Goal: Transaction & Acquisition: Purchase product/service

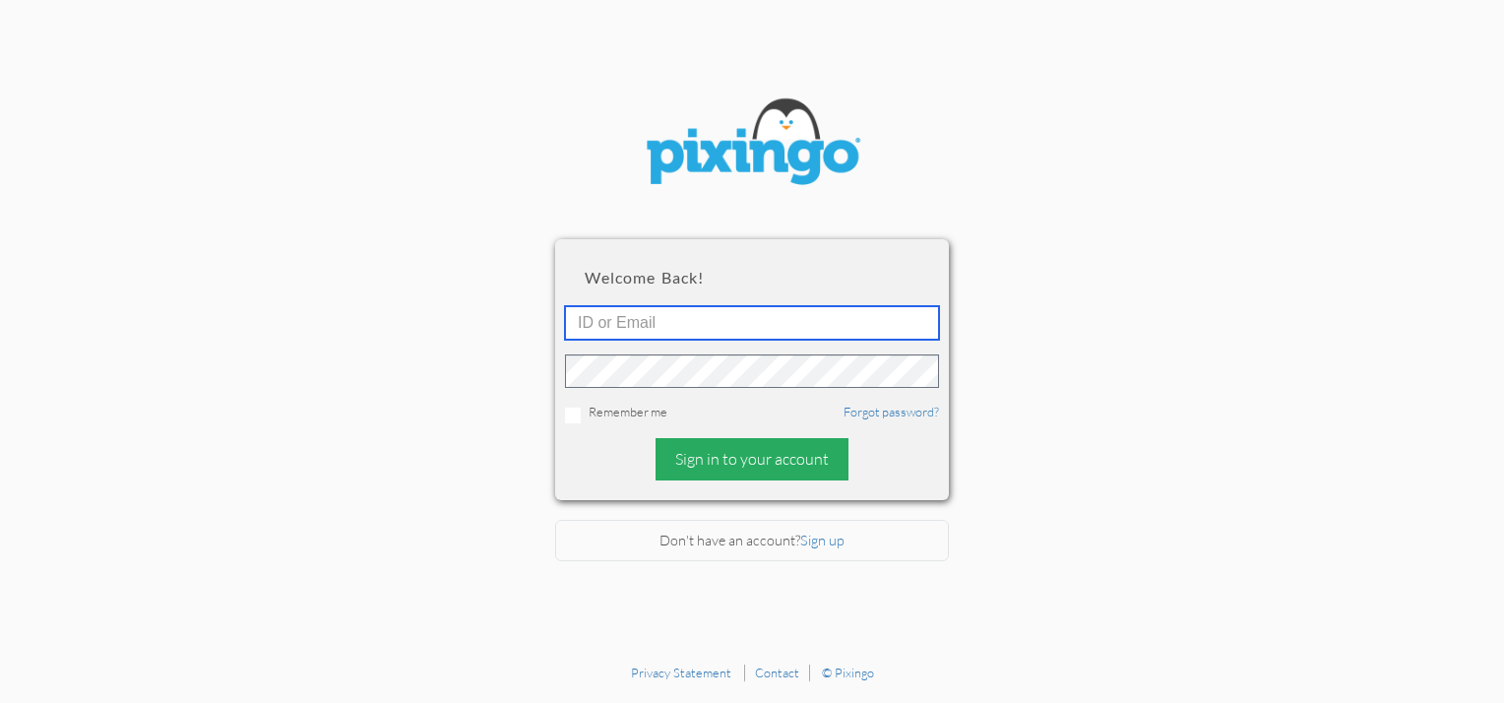
type input "[EMAIL_ADDRESS][DOMAIN_NAME]"
click at [719, 455] on div "Sign in to your account" at bounding box center [751, 459] width 193 height 42
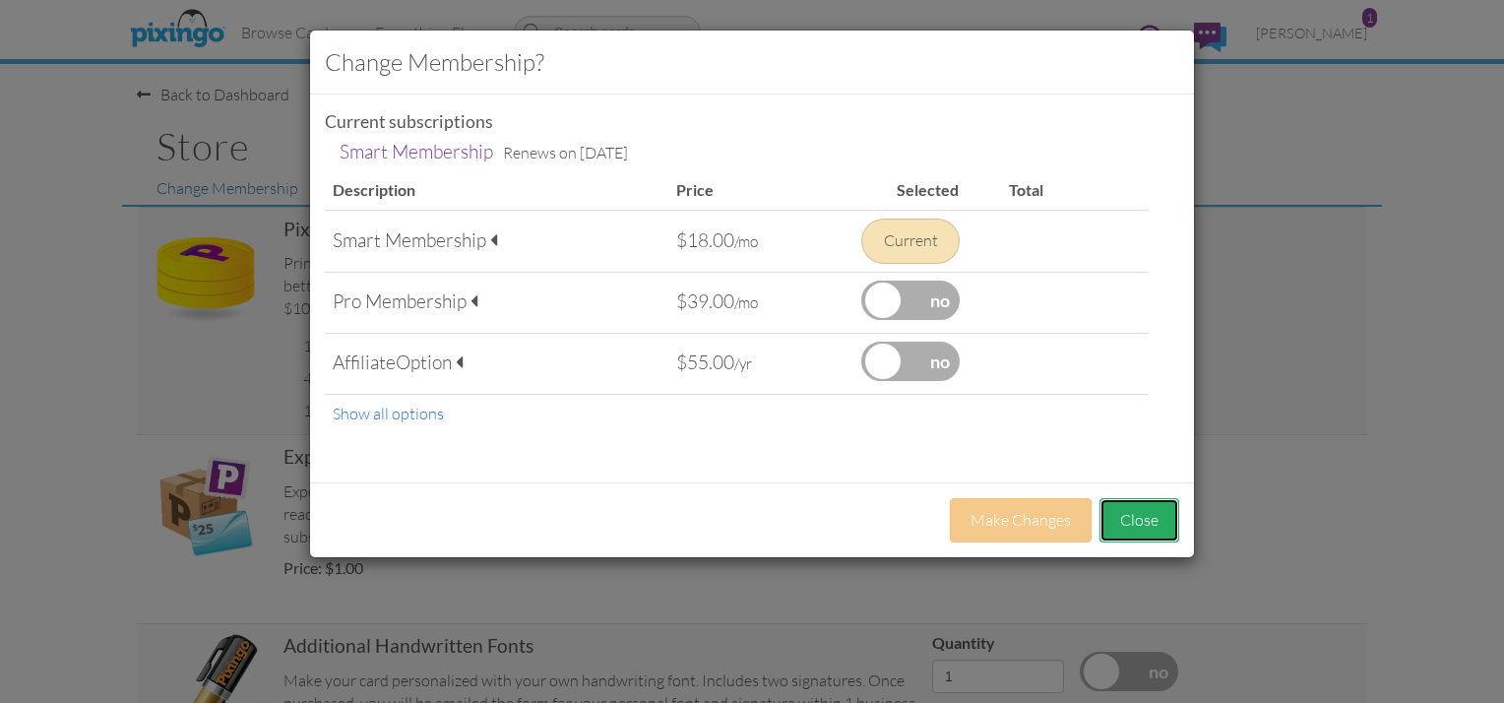
click at [1161, 513] on button "Close" at bounding box center [1139, 520] width 80 height 44
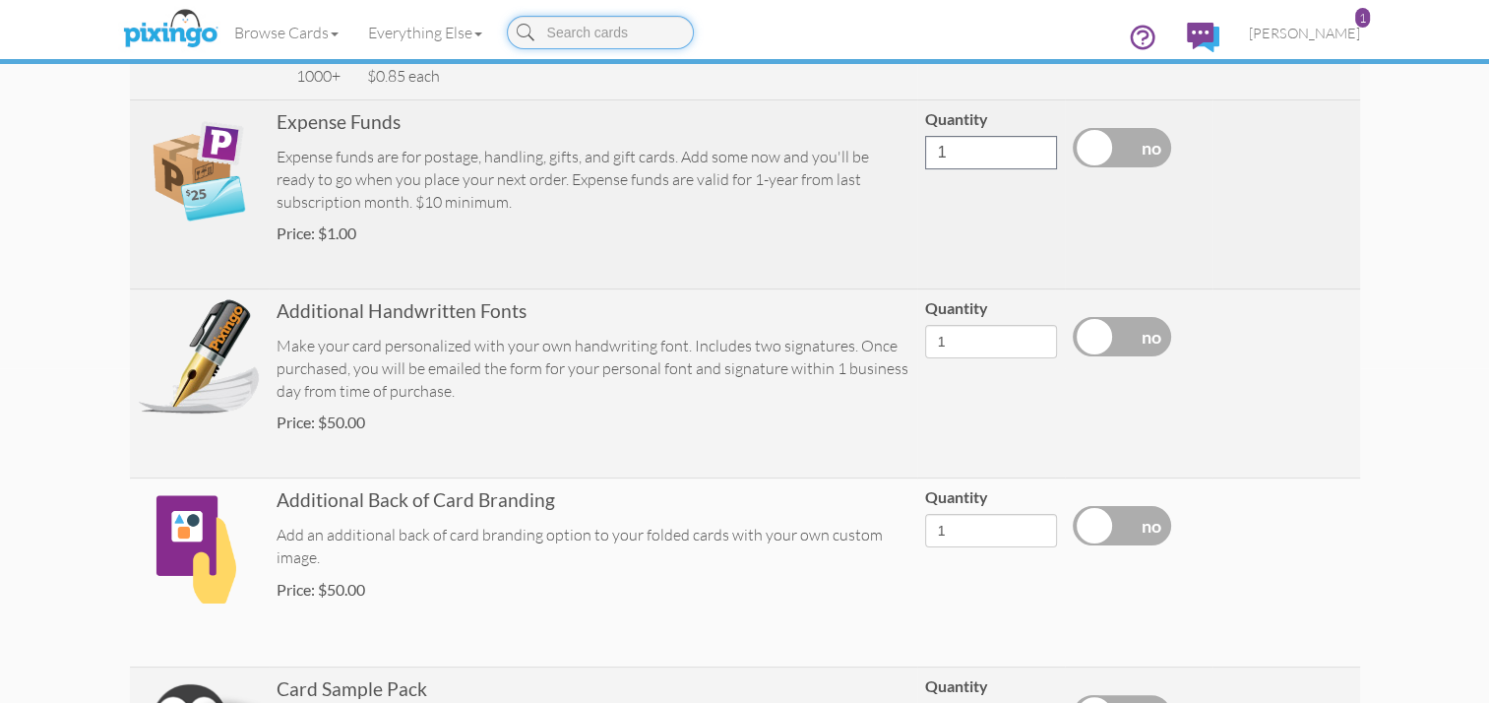
scroll to position [128, 0]
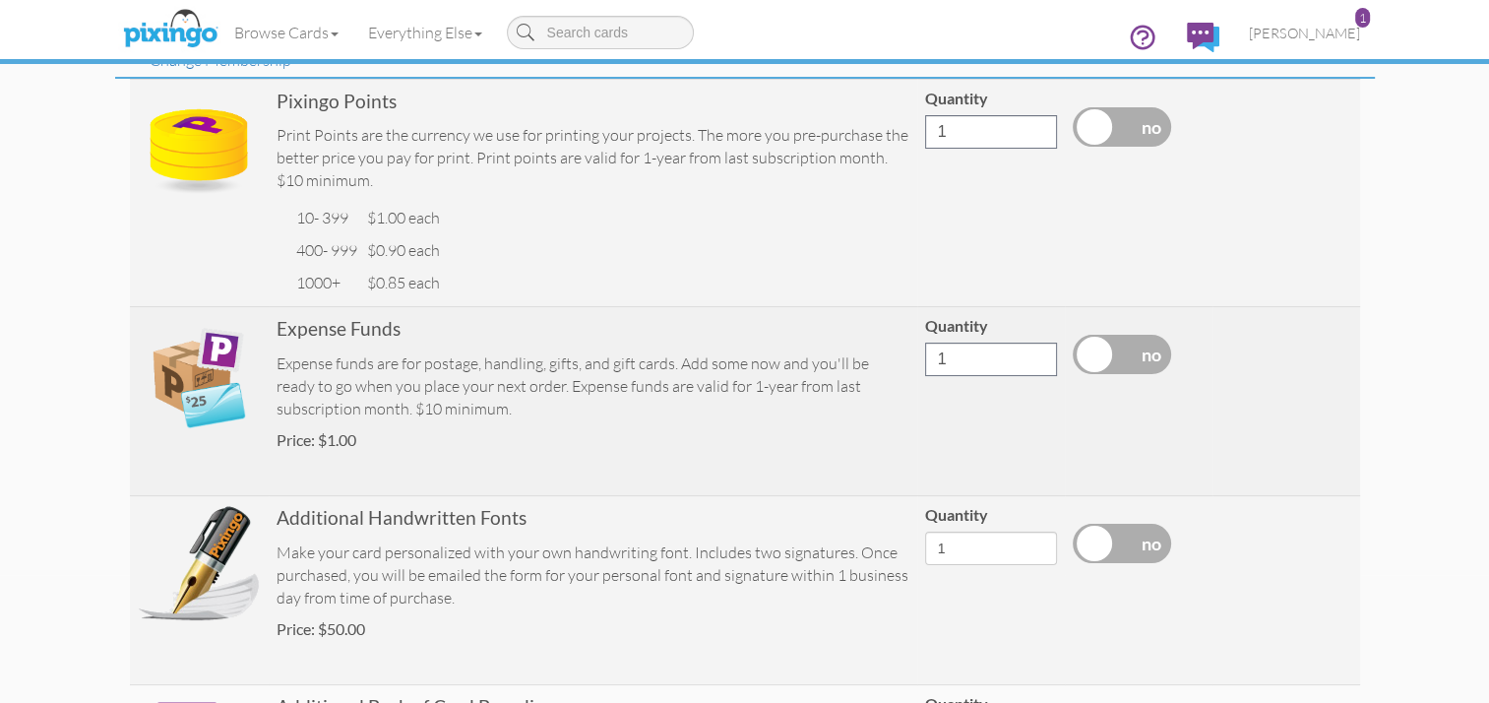
click at [1098, 357] on label at bounding box center [1122, 354] width 98 height 39
click at [0, 0] on input "checkbox" at bounding box center [0, 0] width 0 height 0
drag, startPoint x: 961, startPoint y: 360, endPoint x: 916, endPoint y: 356, distance: 44.5
click at [917, 356] on td "Quantity 10" at bounding box center [991, 401] width 148 height 189
click at [1035, 353] on input "11" at bounding box center [991, 358] width 132 height 33
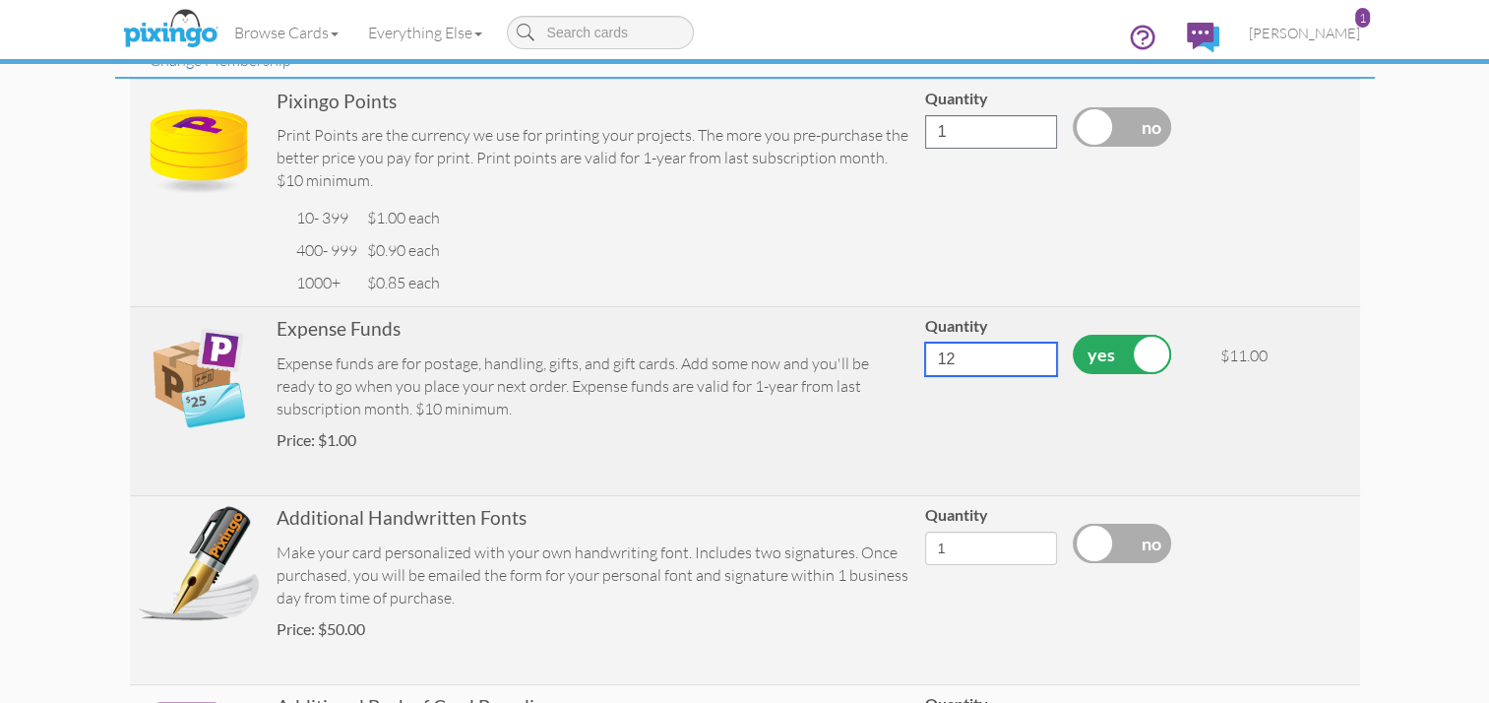
click at [1035, 353] on input "12" at bounding box center [991, 358] width 132 height 33
click at [1035, 353] on input "13" at bounding box center [991, 358] width 132 height 33
click at [1035, 353] on input "14" at bounding box center [991, 358] width 132 height 33
click at [1035, 353] on input "15" at bounding box center [991, 358] width 132 height 33
click at [1035, 353] on input "16" at bounding box center [991, 358] width 132 height 33
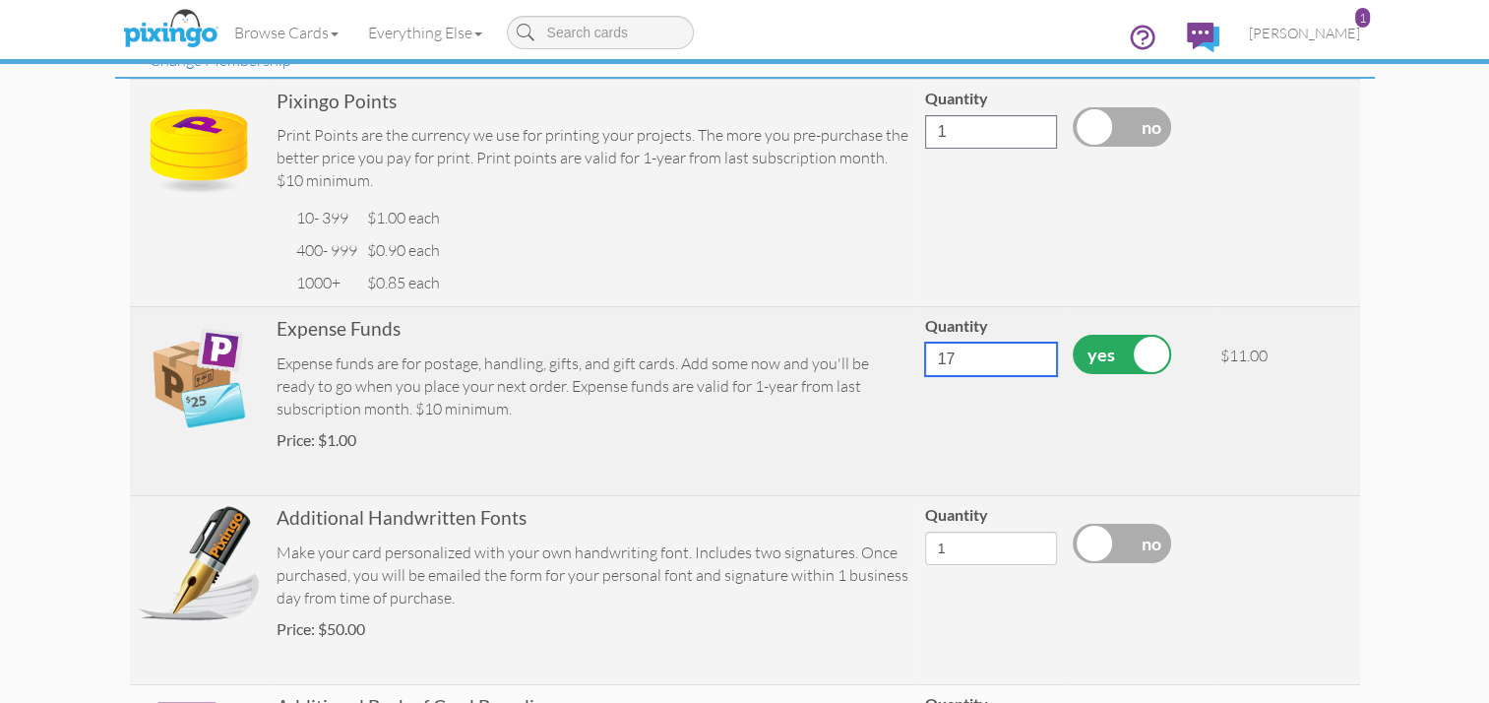
click at [1035, 353] on input "17" at bounding box center [991, 358] width 132 height 33
click at [1035, 353] on input "18" at bounding box center [991, 358] width 132 height 33
click at [1035, 353] on input "19" at bounding box center [991, 358] width 132 height 33
type input "20"
click at [1035, 353] on input "20" at bounding box center [991, 358] width 132 height 33
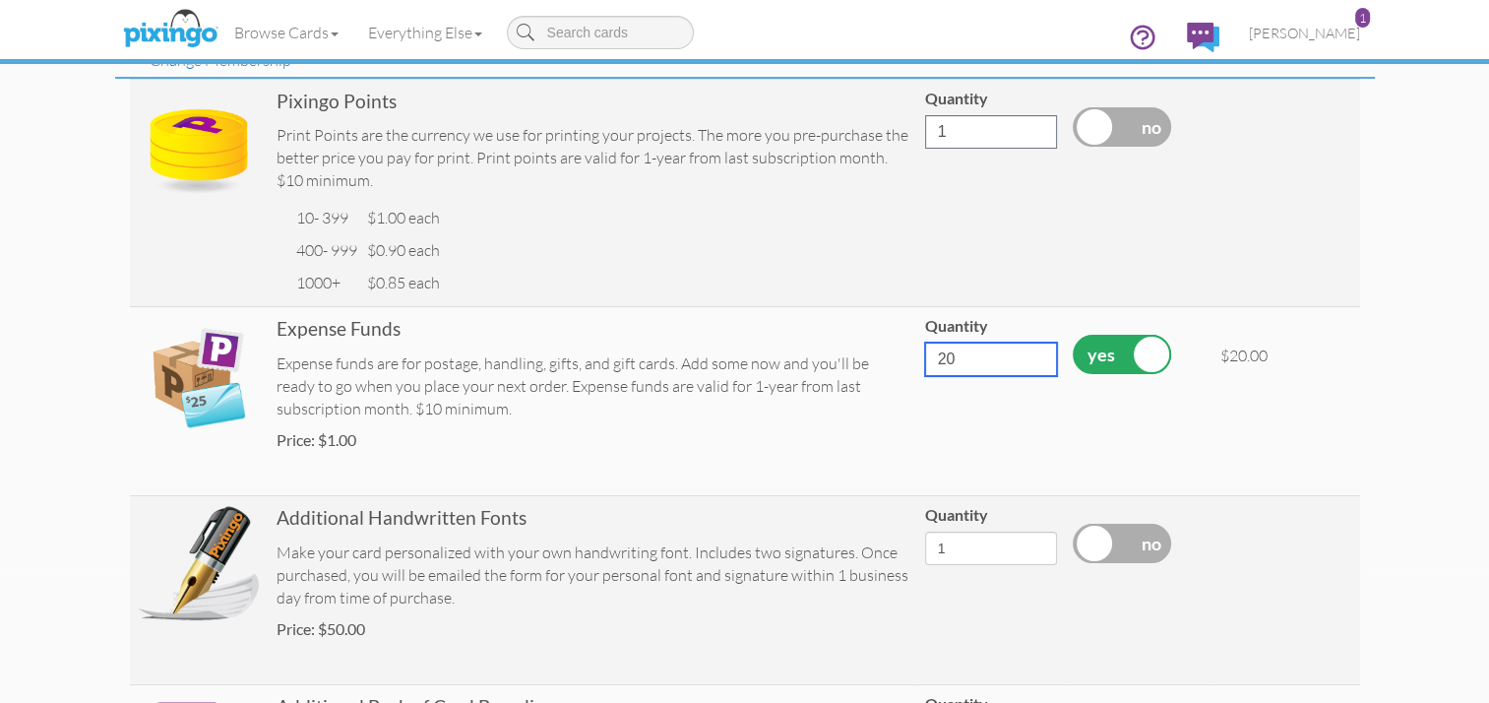
scroll to position [718, 0]
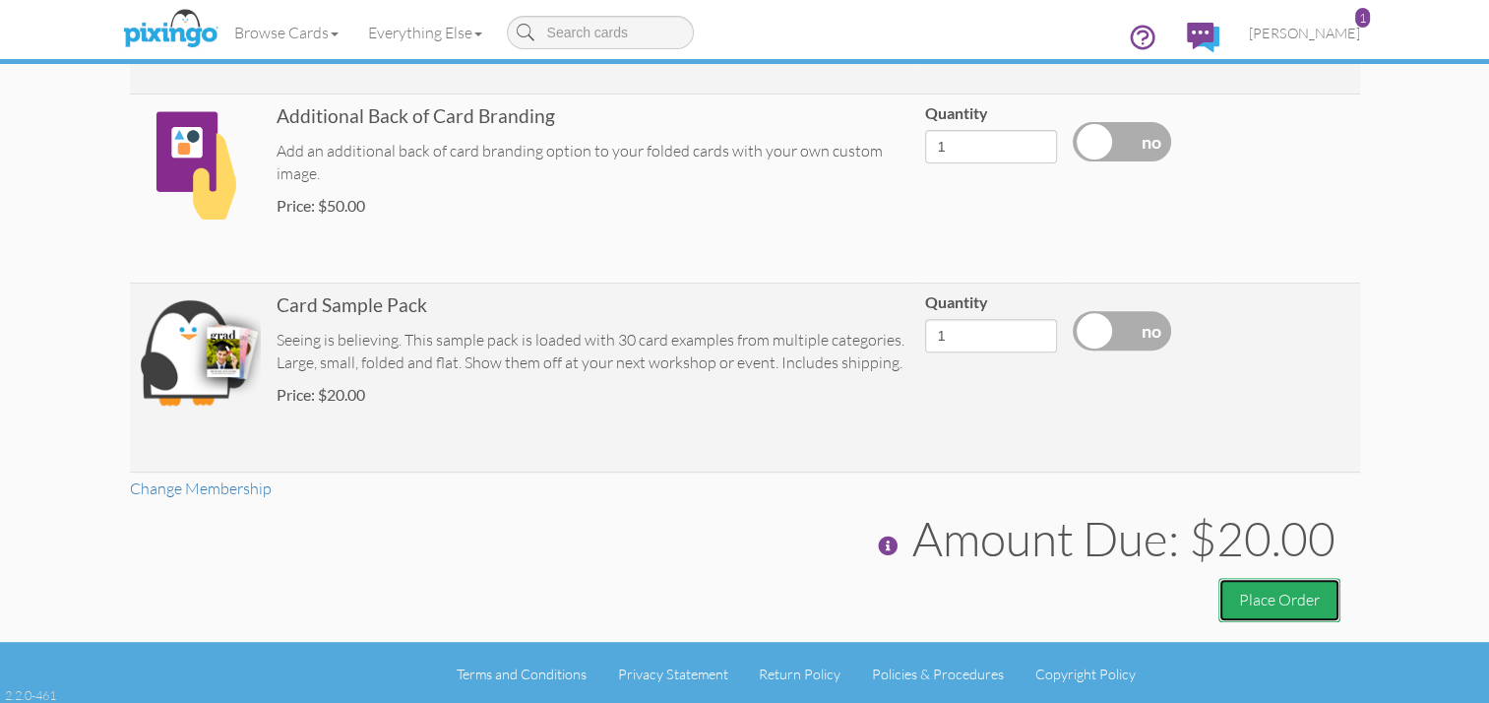
click at [1283, 594] on button "Place Order" at bounding box center [1279, 600] width 122 height 44
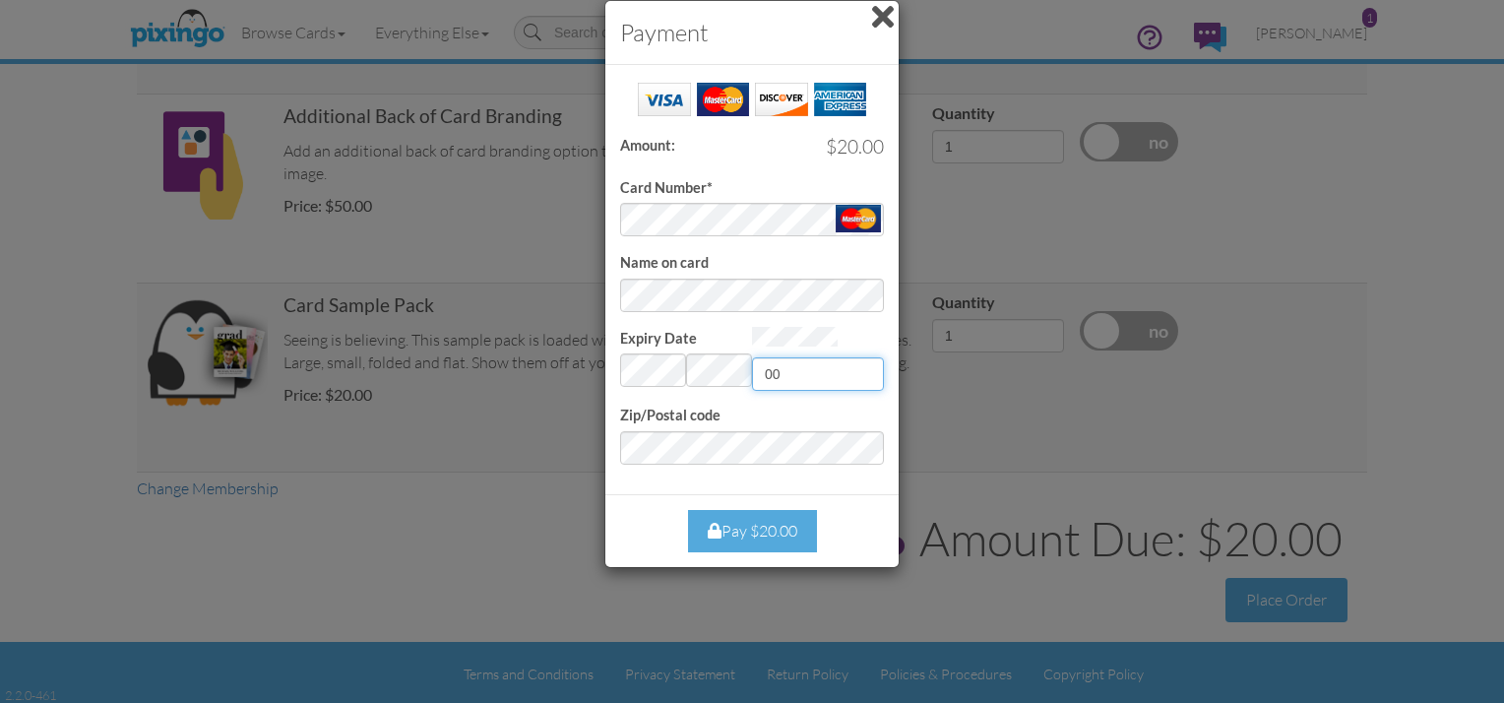
type input "004"
click at [761, 529] on div "Pay $20.00" at bounding box center [752, 531] width 129 height 42
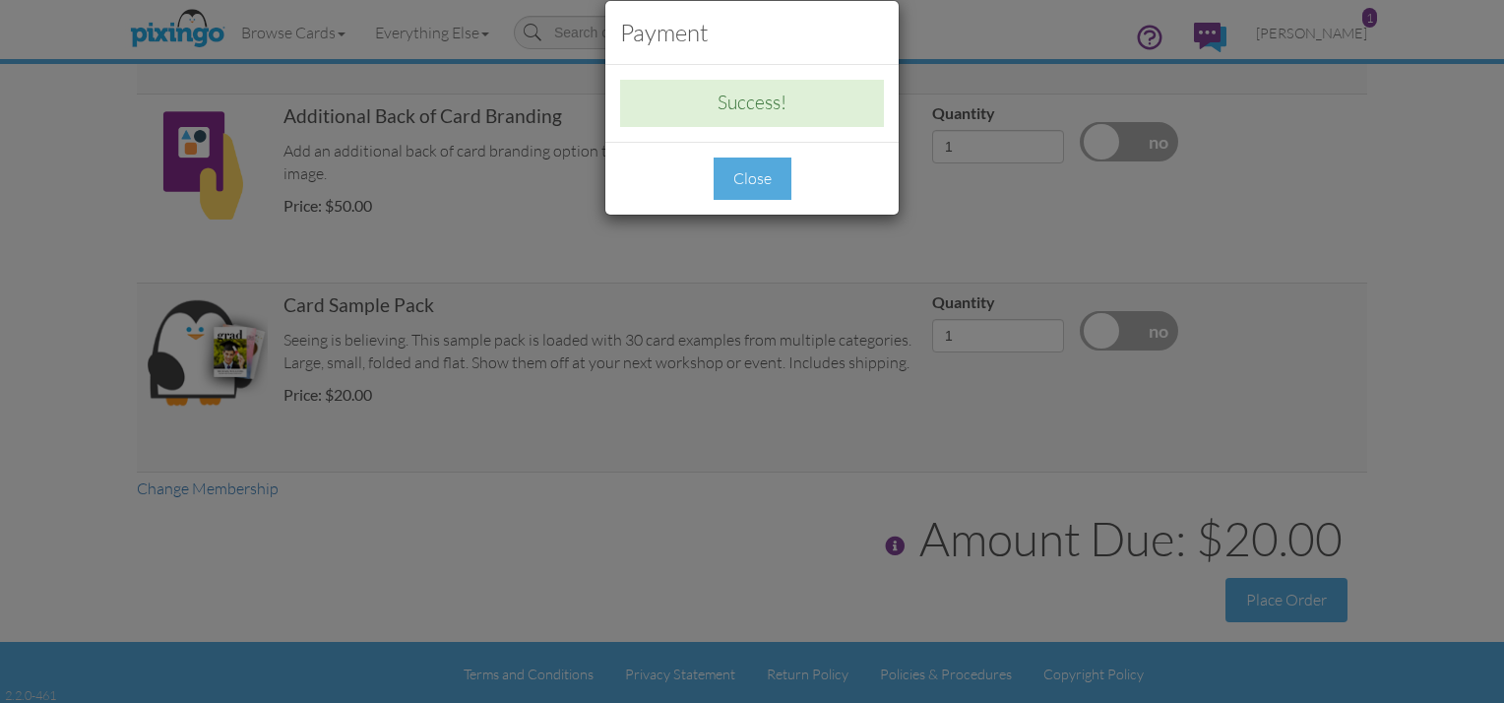
click at [764, 168] on div "Close" at bounding box center [753, 178] width 78 height 42
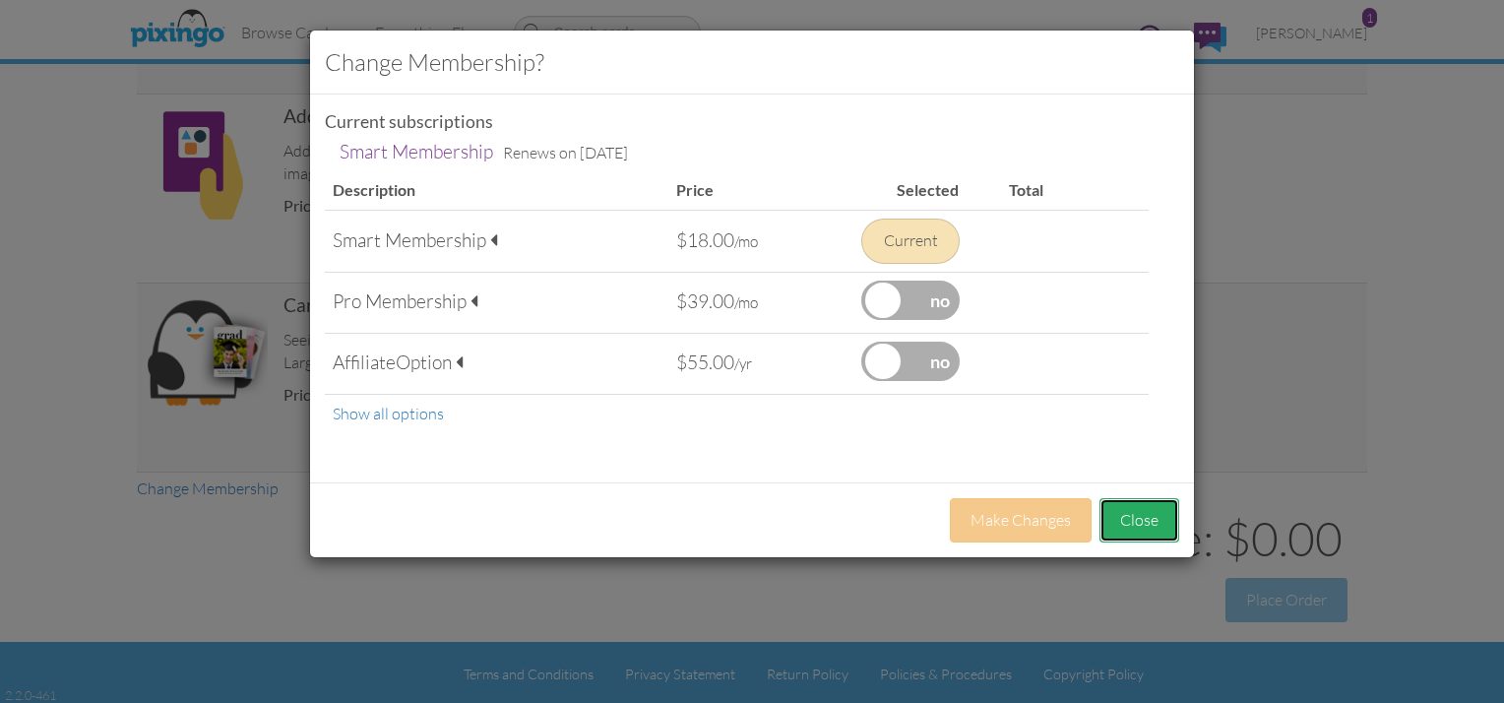
click at [1138, 511] on button "Close" at bounding box center [1139, 520] width 80 height 44
